Goal: Information Seeking & Learning: Learn about a topic

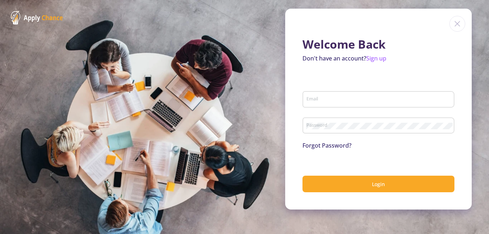
type input "[EMAIL_ADDRESS][DOMAIN_NAME]"
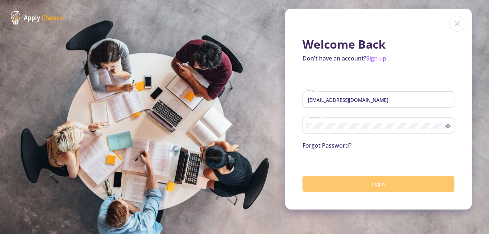
click at [357, 181] on button "Login" at bounding box center [379, 184] width 152 height 17
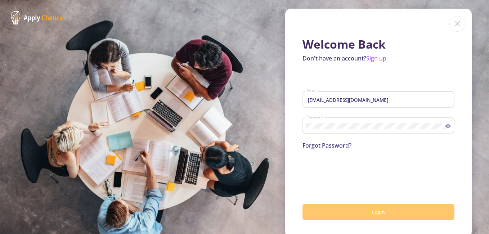
click at [372, 213] on span "Login" at bounding box center [378, 212] width 13 height 7
click at [372, 212] on span "Login" at bounding box center [378, 212] width 13 height 7
click at [372, 211] on span "Login" at bounding box center [378, 212] width 13 height 7
click at [352, 212] on button "Login" at bounding box center [379, 212] width 152 height 17
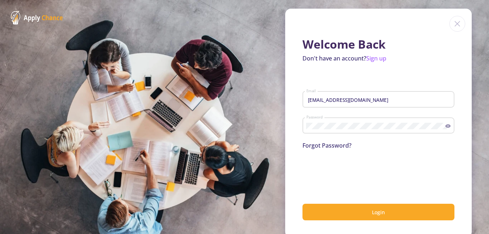
click at [457, 24] on img at bounding box center [458, 24] width 16 height 16
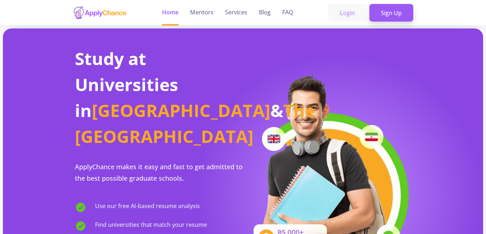
click at [349, 10] on link "Login" at bounding box center [348, 13] width 38 height 18
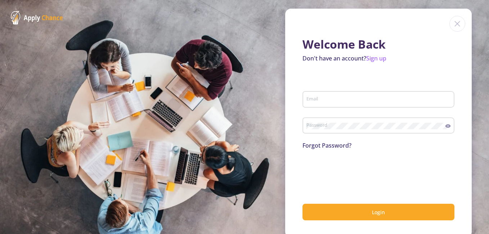
type input "[EMAIL_ADDRESS][DOMAIN_NAME]"
click at [446, 127] on icon at bounding box center [448, 126] width 5 height 4
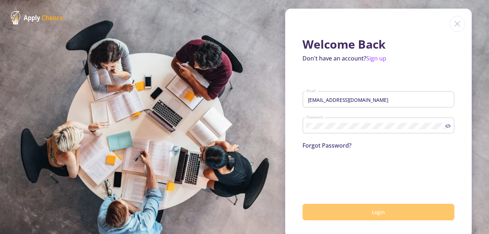
click at [363, 211] on button "Login" at bounding box center [379, 212] width 152 height 17
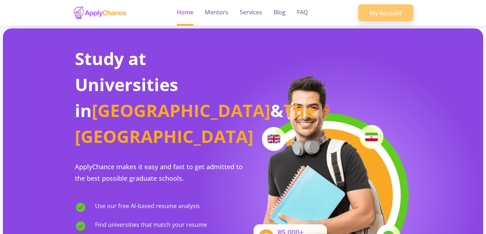
click at [393, 10] on link "My Account" at bounding box center [386, 12] width 55 height 17
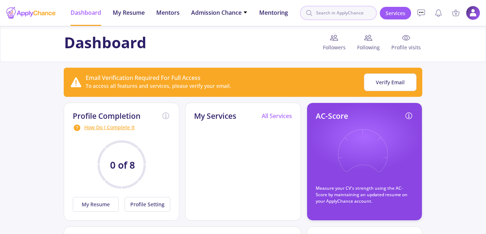
click at [340, 15] on input at bounding box center [338, 13] width 77 height 14
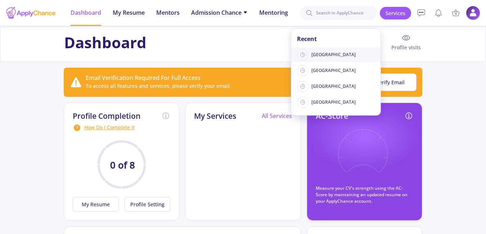
click at [319, 55] on span "[GEOGRAPHIC_DATA]" at bounding box center [334, 55] width 44 height 6
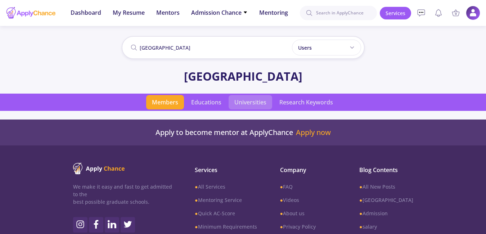
click at [249, 98] on span "Universities" at bounding box center [251, 102] width 44 height 14
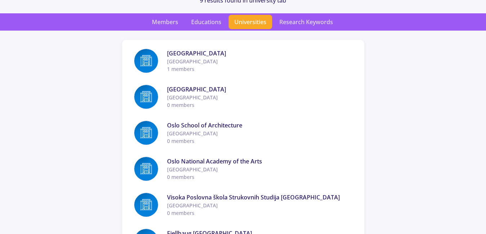
scroll to position [58, 0]
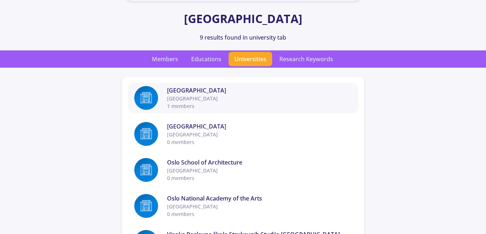
click at [188, 98] on span "[GEOGRAPHIC_DATA]" at bounding box center [260, 99] width 186 height 8
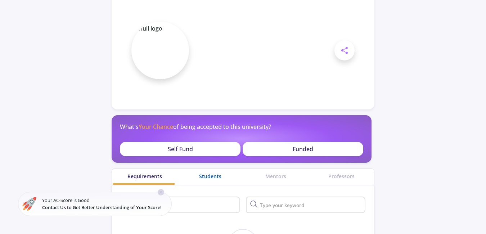
click at [212, 174] on div "Students" at bounding box center [211, 177] width 66 height 8
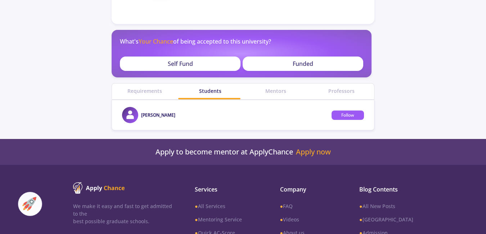
scroll to position [144, 0]
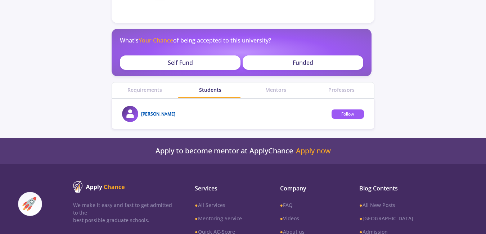
click at [152, 115] on link "[PERSON_NAME]" at bounding box center [158, 114] width 34 height 6
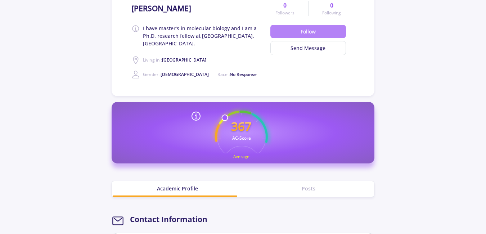
click at [299, 32] on button "Follow" at bounding box center [309, 31] width 76 height 13
click at [286, 49] on button "Send Message" at bounding box center [309, 49] width 76 height 14
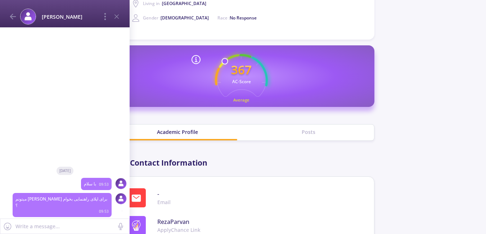
scroll to position [216, 0]
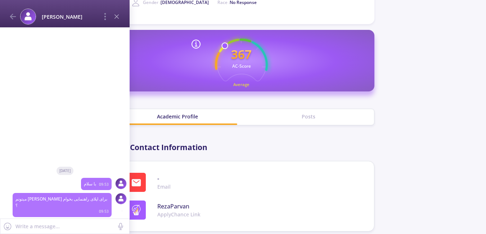
click at [117, 16] on icon at bounding box center [116, 16] width 9 height 9
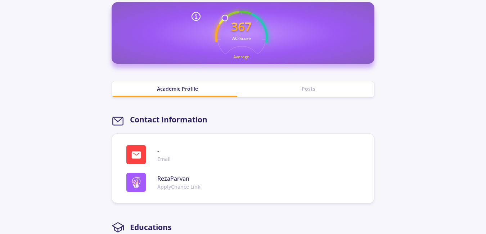
scroll to position [245, 0]
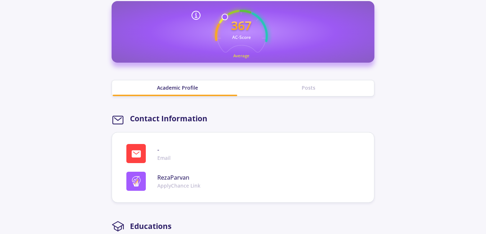
click at [307, 87] on div "Posts" at bounding box center [308, 88] width 131 height 8
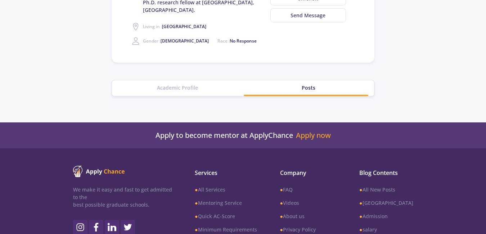
click at [181, 85] on div "Academic Profile" at bounding box center [177, 88] width 131 height 8
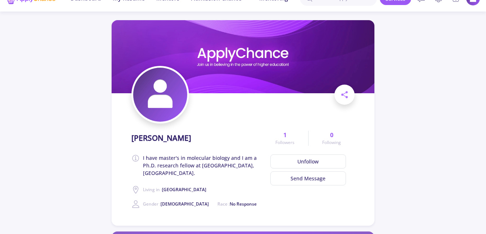
scroll to position [29, 0]
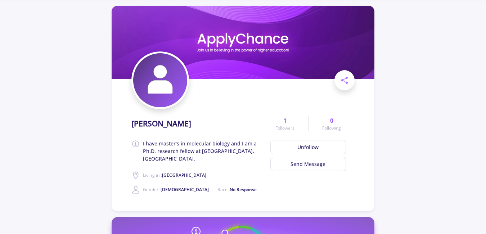
click at [177, 79] on img at bounding box center [160, 80] width 54 height 54
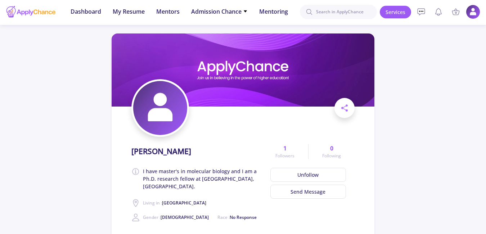
scroll to position [0, 0]
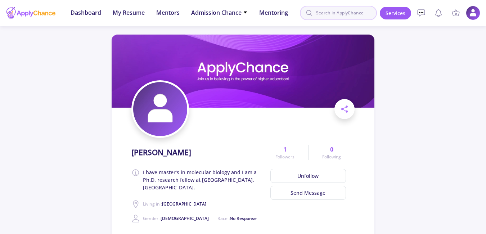
click at [336, 11] on input at bounding box center [338, 13] width 77 height 14
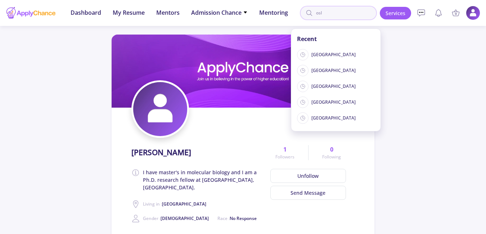
type input "[GEOGRAPHIC_DATA]"
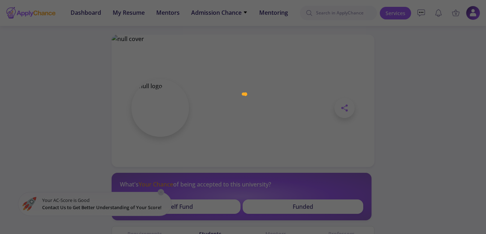
scroll to position [144, 0]
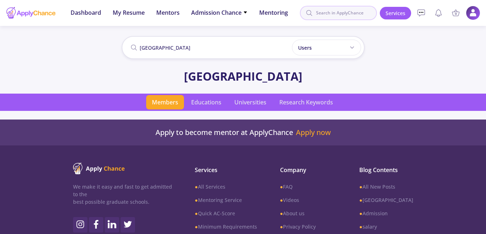
click at [356, 11] on input at bounding box center [338, 13] width 77 height 14
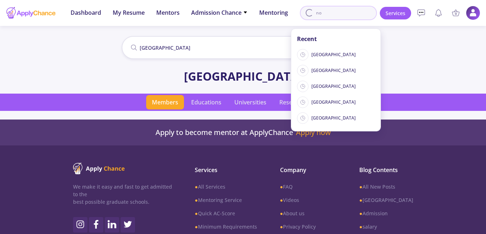
type input "n"
click at [247, 100] on span "Universities" at bounding box center [251, 102] width 44 height 14
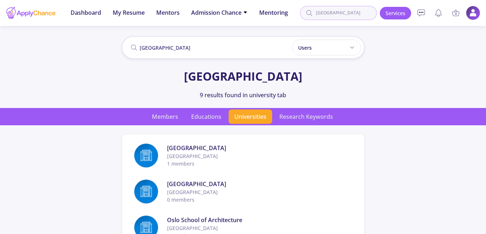
click at [339, 15] on input "[GEOGRAPHIC_DATA]" at bounding box center [338, 13] width 77 height 14
type input "o"
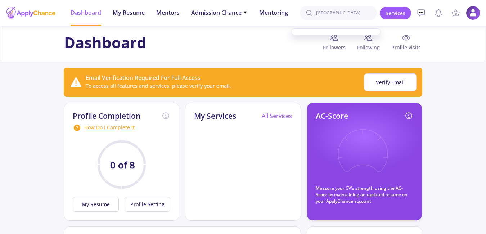
click at [309, 36] on div "Dashboard Followers Following Profile visits" at bounding box center [243, 44] width 364 height 21
click at [337, 14] on input "[GEOGRAPHIC_DATA]" at bounding box center [338, 13] width 77 height 14
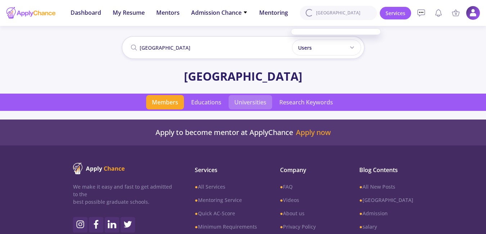
click at [254, 102] on span "Universities" at bounding box center [251, 102] width 44 height 14
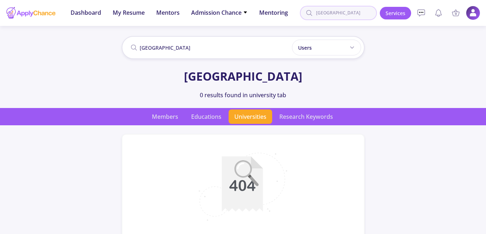
click at [351, 14] on input "[GEOGRAPHIC_DATA]" at bounding box center [338, 13] width 77 height 14
type input "t"
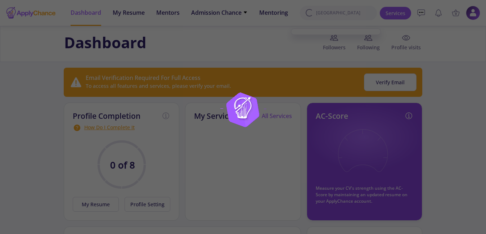
type input "[GEOGRAPHIC_DATA]"
click at [311, 49] on div at bounding box center [243, 117] width 486 height 234
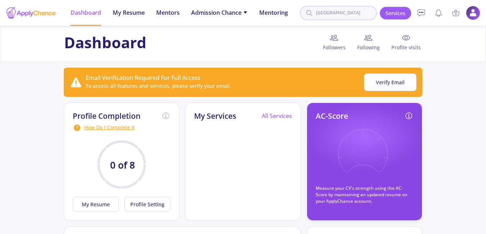
click at [355, 19] on input "[GEOGRAPHIC_DATA]" at bounding box center [338, 13] width 77 height 14
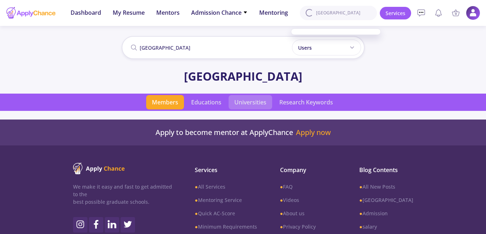
click at [246, 104] on span "Universities" at bounding box center [251, 102] width 44 height 14
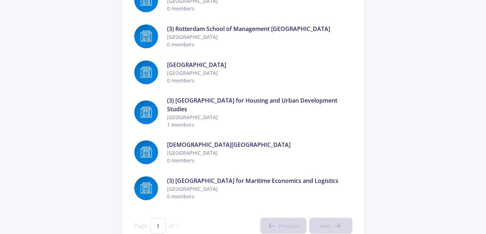
scroll to position [187, 0]
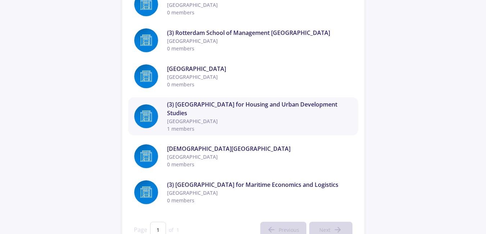
click at [194, 115] on span "(3) [GEOGRAPHIC_DATA] for Housing and Urban Development Studies" at bounding box center [260, 108] width 186 height 17
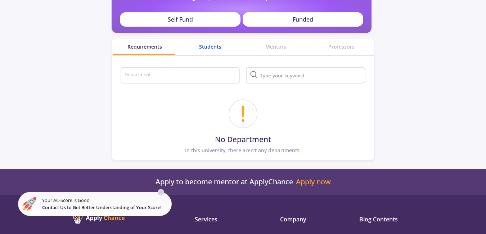
click at [208, 45] on div "Students" at bounding box center [211, 47] width 66 height 8
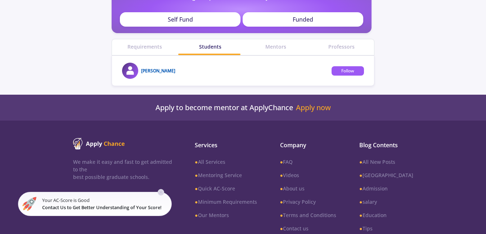
click at [161, 70] on link "[PERSON_NAME]" at bounding box center [158, 71] width 34 height 6
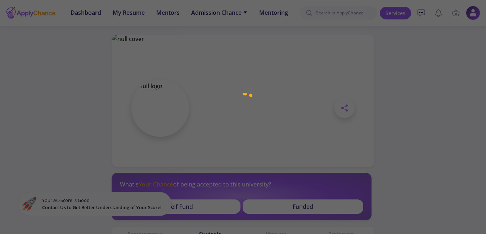
scroll to position [187, 0]
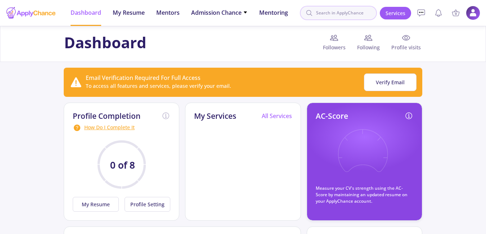
click at [333, 13] on input at bounding box center [338, 13] width 77 height 14
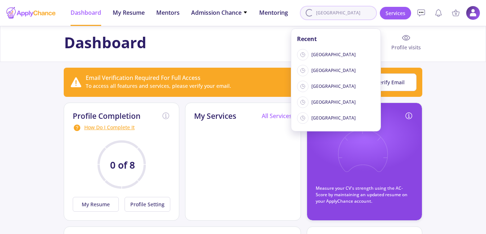
type input "[GEOGRAPHIC_DATA]"
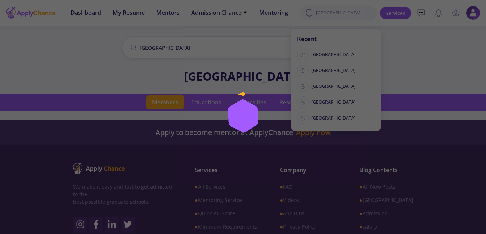
click at [428, 45] on div at bounding box center [243, 117] width 486 height 234
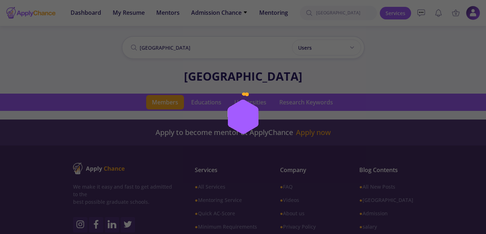
click at [397, 90] on div at bounding box center [243, 117] width 486 height 234
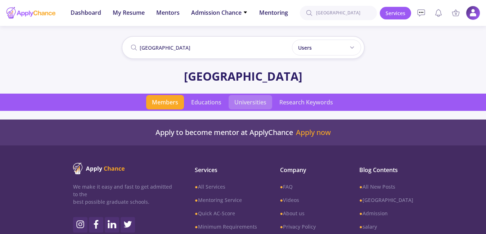
click at [252, 101] on span "Universities" at bounding box center [251, 102] width 44 height 14
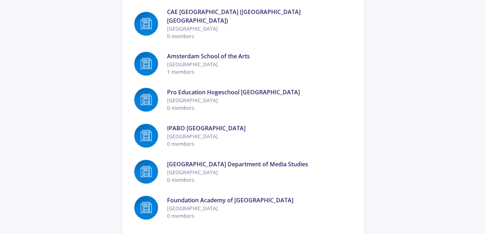
scroll to position [245, 0]
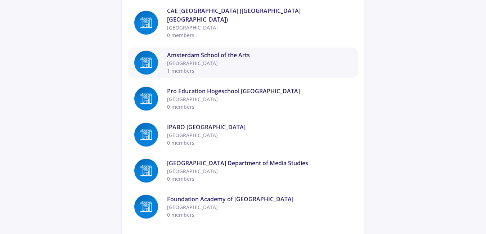
click at [199, 62] on span "[GEOGRAPHIC_DATA]" at bounding box center [260, 63] width 186 height 8
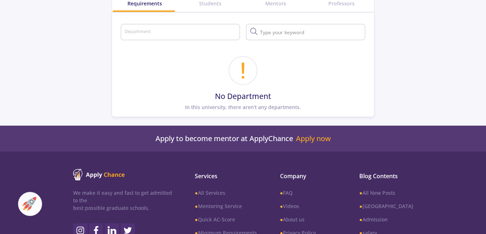
scroll to position [202, 0]
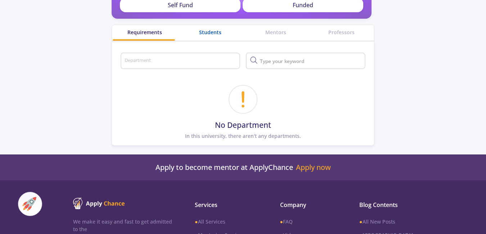
click at [209, 35] on div "Students" at bounding box center [211, 32] width 66 height 8
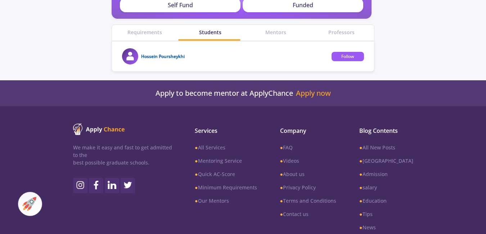
click at [146, 56] on link "Hossein Poursheykhi" at bounding box center [163, 56] width 44 height 6
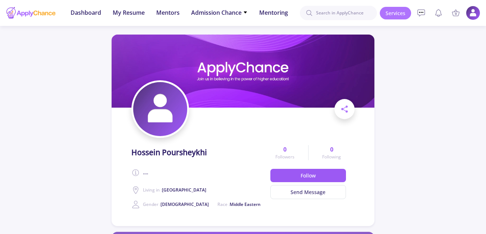
click at [394, 10] on link "Services" at bounding box center [395, 13] width 31 height 13
click at [243, 12] on span "Admission Chance" at bounding box center [219, 12] width 57 height 9
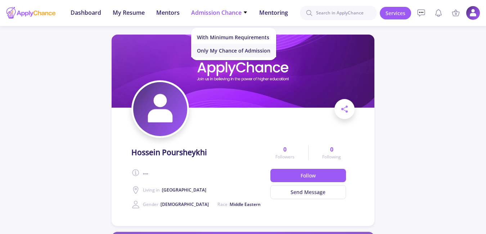
click at [250, 50] on link "Only My Chance of Admission" at bounding box center [233, 50] width 85 height 13
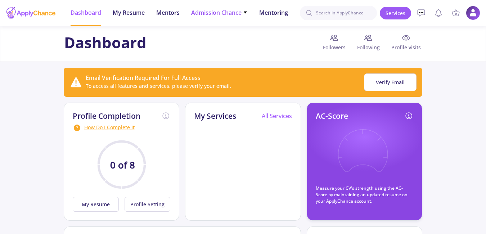
click at [229, 12] on span "Admission Chance" at bounding box center [219, 12] width 57 height 9
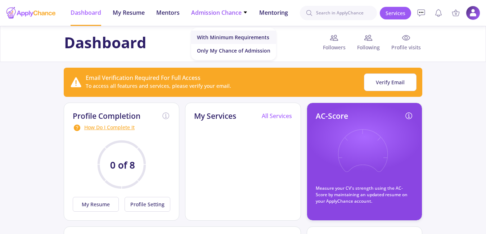
click at [228, 36] on link "With Minimum Requirements" at bounding box center [233, 37] width 85 height 13
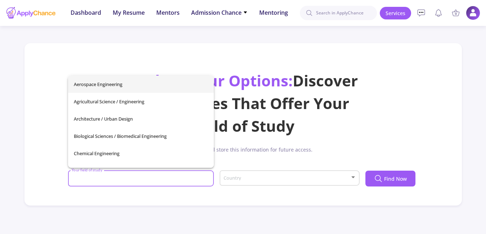
click at [153, 178] on input "Your field of study" at bounding box center [141, 179] width 141 height 6
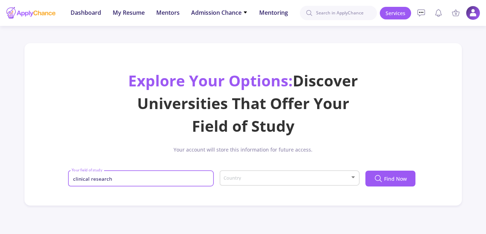
type input "clinical research"
click at [277, 184] on div "Country" at bounding box center [289, 177] width 133 height 18
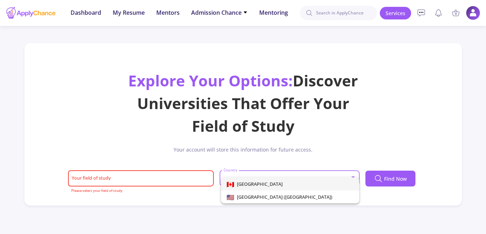
click at [264, 181] on span "[GEOGRAPHIC_DATA]" at bounding box center [290, 184] width 127 height 13
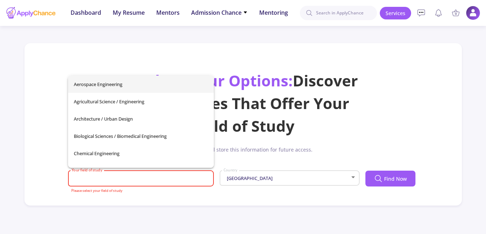
click at [198, 182] on input "Your field of study" at bounding box center [141, 179] width 141 height 6
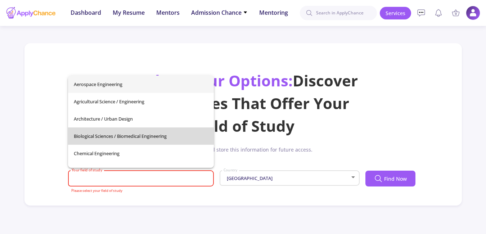
click at [167, 132] on span "Biological Sciences / Biomedical Engineering" at bounding box center [141, 136] width 134 height 17
type input "Biological Sciences / Biomedical Engineering"
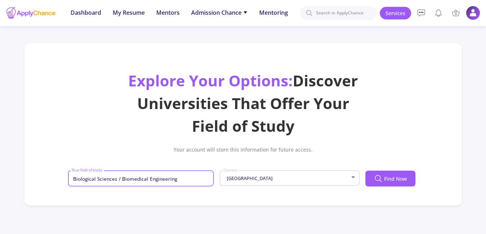
click at [267, 178] on div "[GEOGRAPHIC_DATA]" at bounding box center [286, 178] width 127 height 5
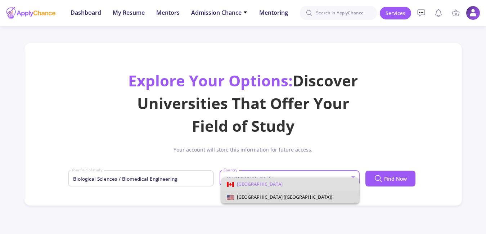
click at [262, 199] on span "[GEOGRAPHIC_DATA] ([GEOGRAPHIC_DATA])" at bounding box center [283, 197] width 98 height 6
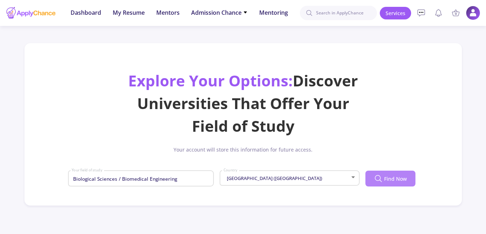
click at [382, 178] on icon at bounding box center [378, 178] width 9 height 9
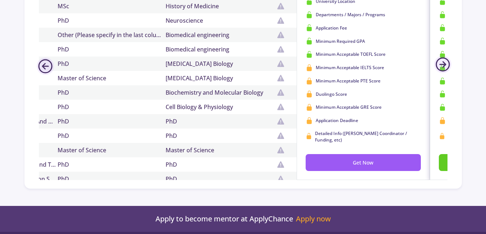
scroll to position [317, 0]
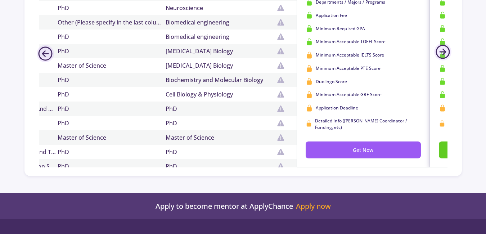
click at [235, 139] on div "Master of Science" at bounding box center [220, 137] width 108 height 9
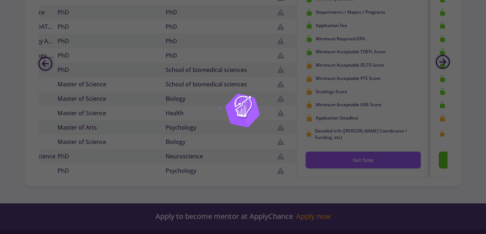
scroll to position [193, 0]
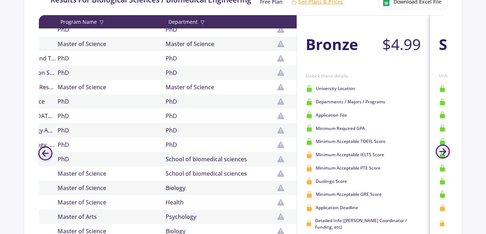
scroll to position [216, 0]
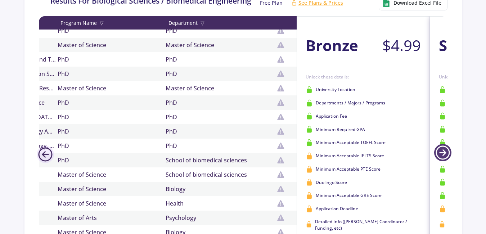
click at [445, 157] on icon at bounding box center [443, 152] width 17 height 17
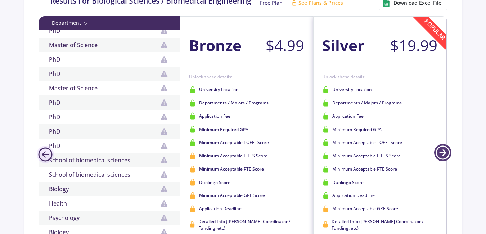
click at [445, 157] on icon at bounding box center [443, 152] width 17 height 17
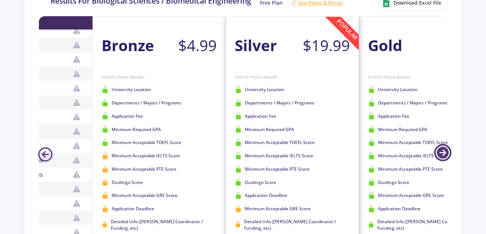
click at [445, 157] on icon at bounding box center [443, 152] width 17 height 17
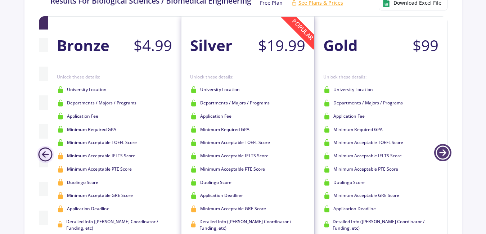
scroll to position [0, 515]
drag, startPoint x: 445, startPoint y: 157, endPoint x: 474, endPoint y: 160, distance: 28.7
click at [474, 160] on div "Recent [GEOGRAPHIC_DATA] [GEOGRAPHIC_DATA] [GEOGRAPHIC_DATA] [GEOGRAPHIC_DATA] …" at bounding box center [243, 30] width 486 height 493
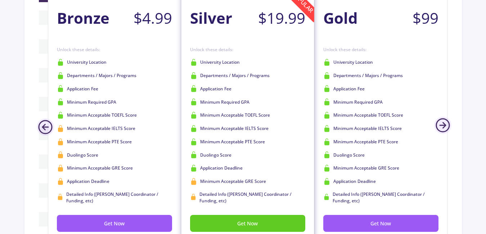
scroll to position [245, 0]
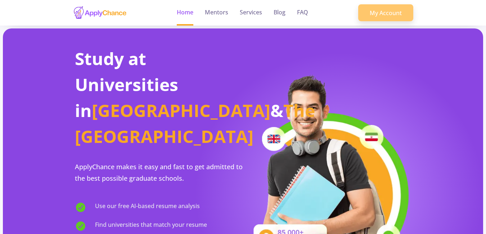
click at [401, 10] on link "My Account" at bounding box center [386, 12] width 55 height 17
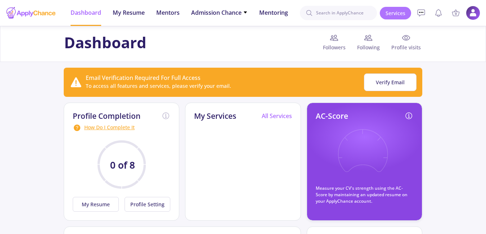
click at [395, 15] on link "Services" at bounding box center [395, 13] width 31 height 13
click at [396, 10] on link "Services" at bounding box center [395, 13] width 31 height 13
click at [399, 13] on link "Services" at bounding box center [395, 13] width 31 height 13
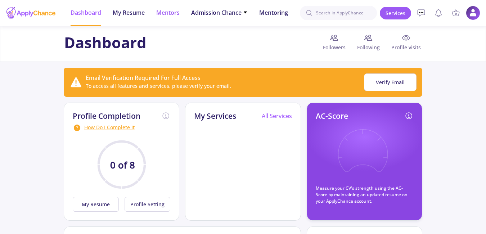
click at [169, 12] on span "Mentors" at bounding box center [167, 12] width 23 height 9
click at [164, 14] on span "Mentors" at bounding box center [167, 12] width 23 height 9
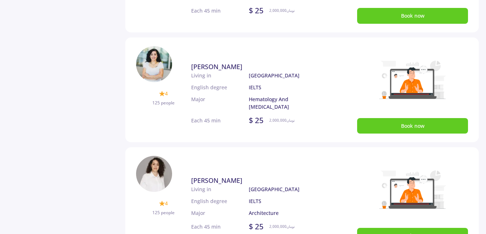
scroll to position [404, 0]
